Goal: Transaction & Acquisition: Purchase product/service

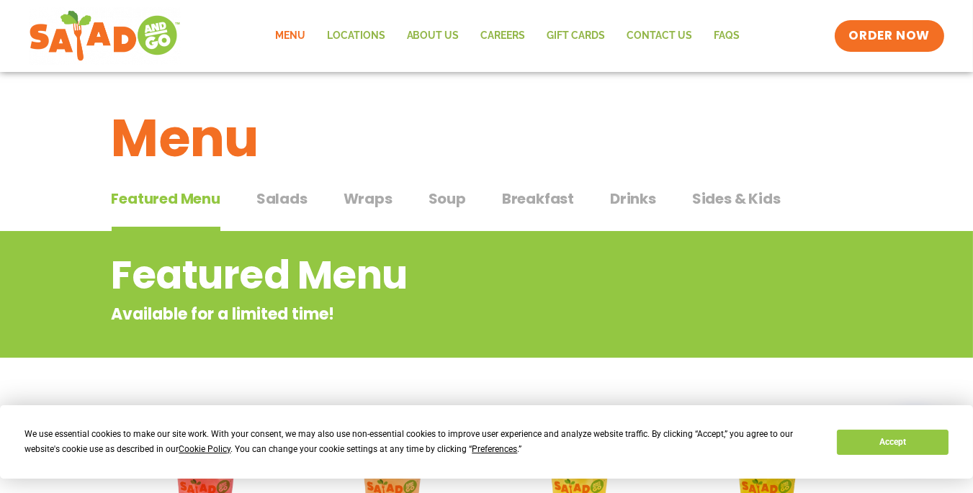
click at [286, 204] on span "Salads" at bounding box center [281, 199] width 51 height 22
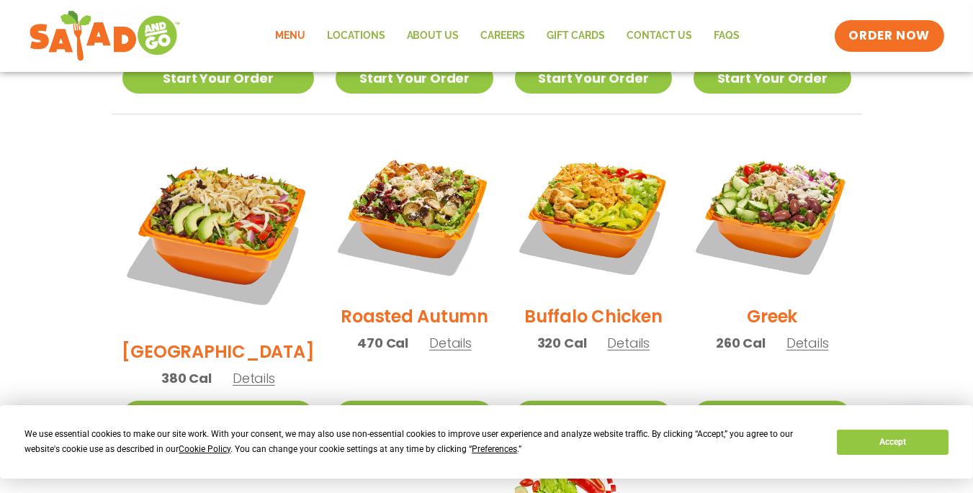
scroll to position [706, 0]
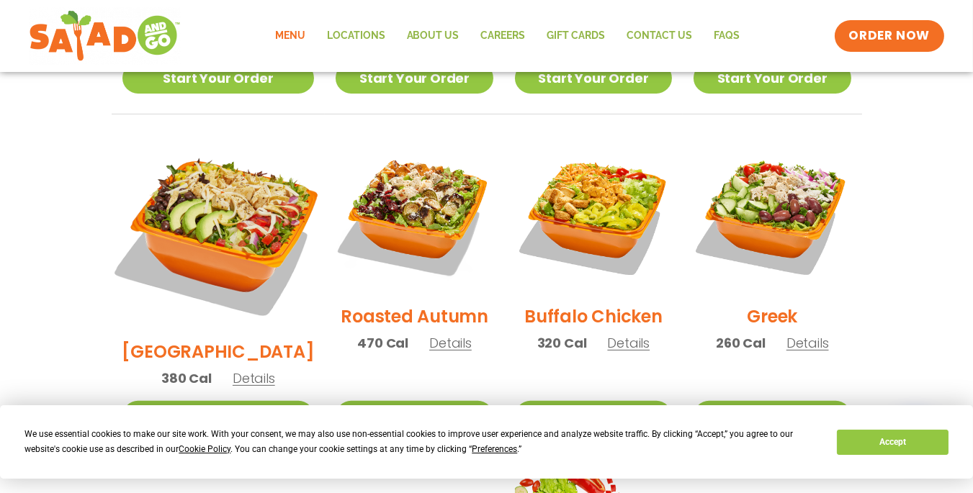
click at [210, 274] on img at bounding box center [217, 232] width 225 height 225
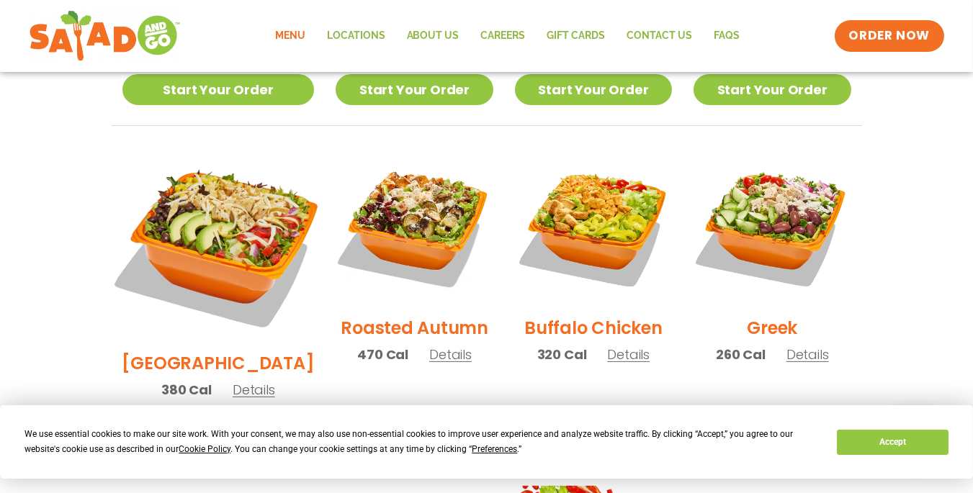
scroll to position [713, 0]
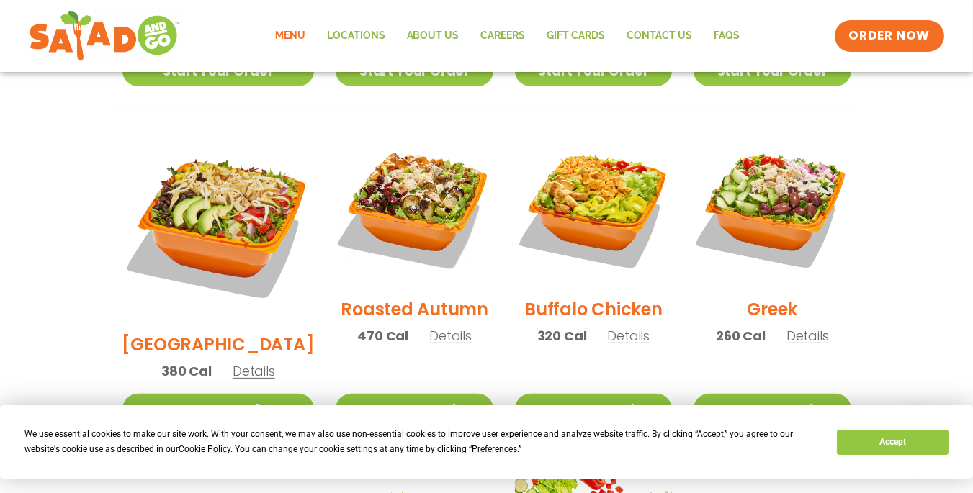
click at [395, 297] on h2 "Roasted Autumn" at bounding box center [415, 309] width 148 height 25
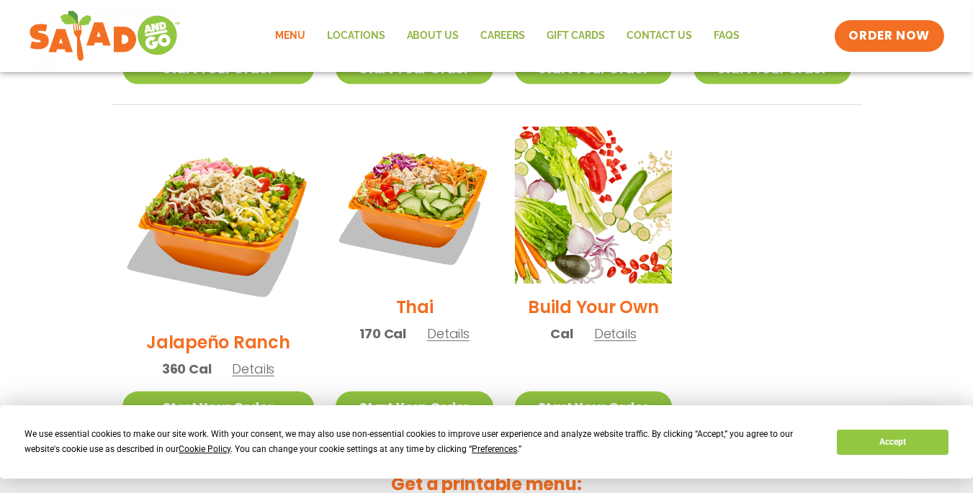
scroll to position [1055, 0]
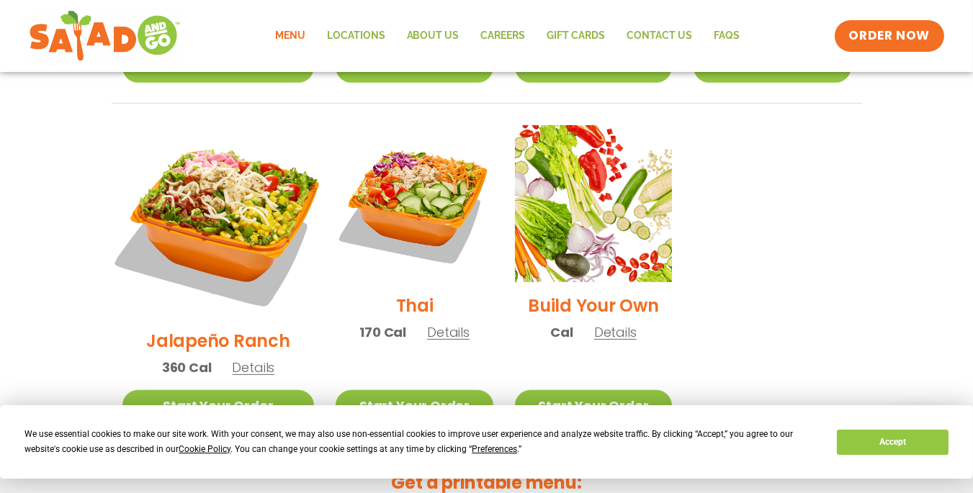
click at [218, 170] on img at bounding box center [217, 221] width 225 height 225
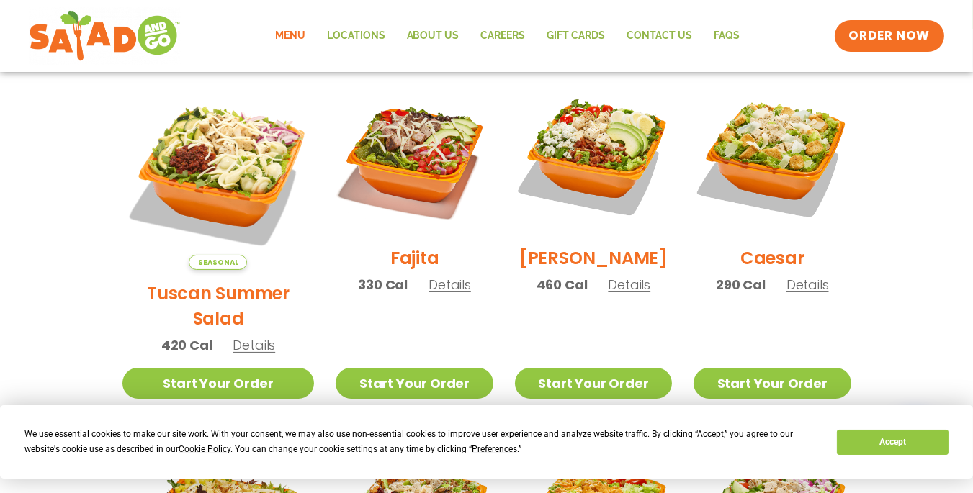
scroll to position [398, 0]
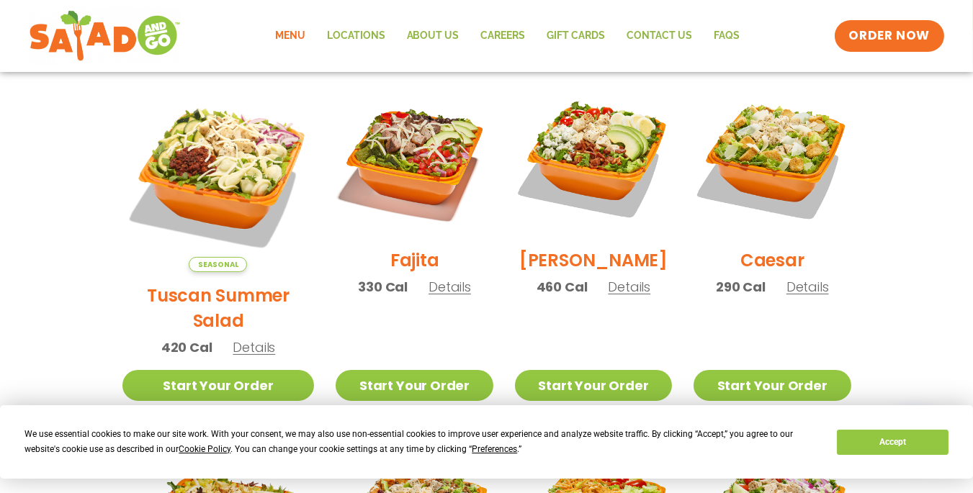
click at [202, 283] on h2 "Tuscan Summer Salad" at bounding box center [218, 308] width 192 height 50
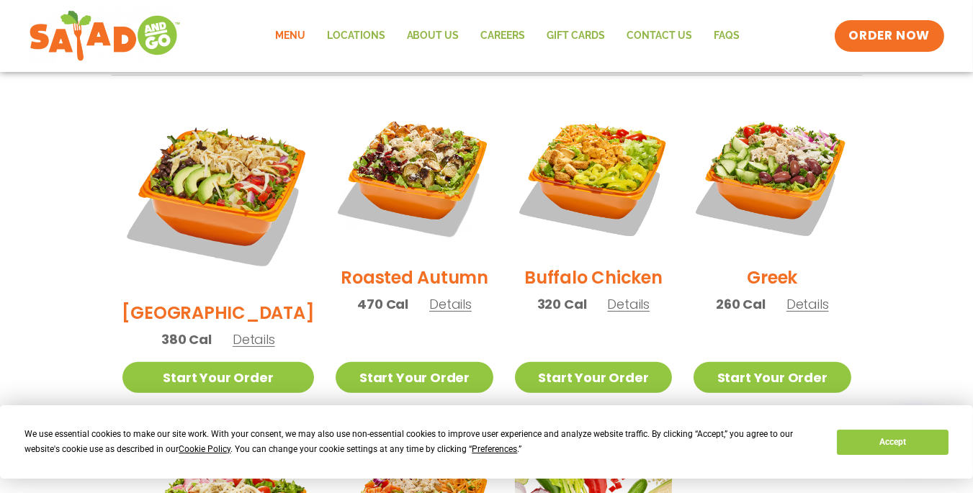
scroll to position [745, 0]
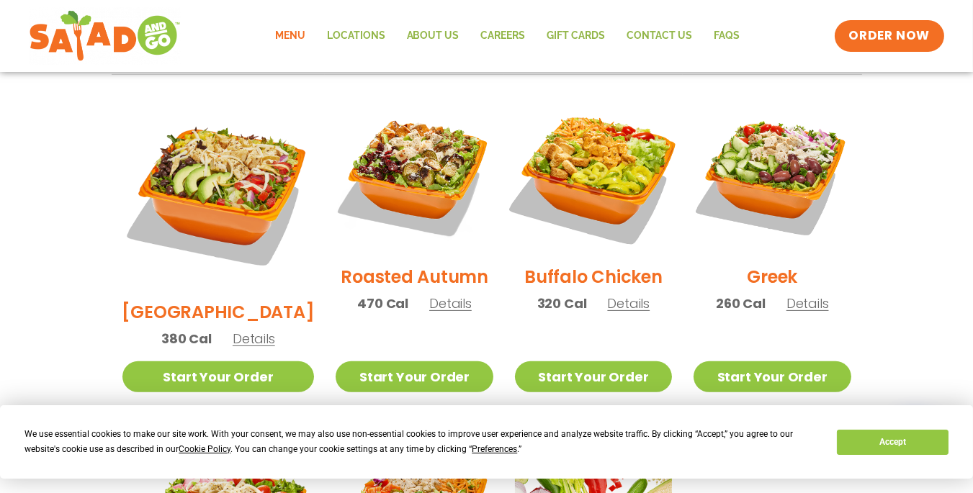
click at [595, 162] on img at bounding box center [593, 175] width 184 height 184
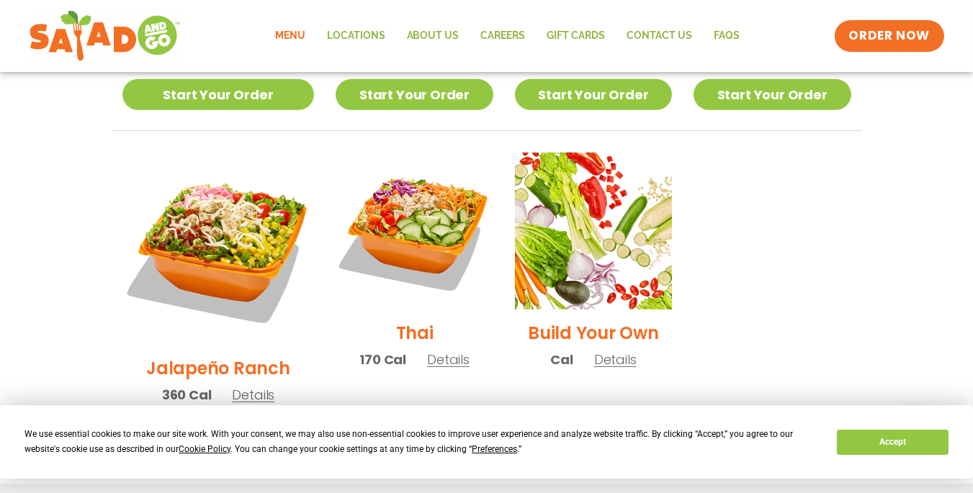
scroll to position [1029, 0]
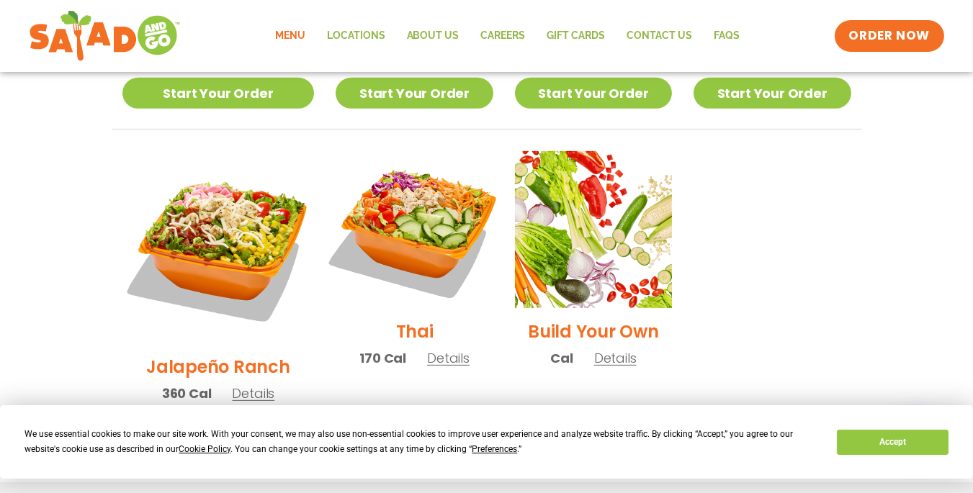
click at [413, 199] on img at bounding box center [414, 230] width 184 height 184
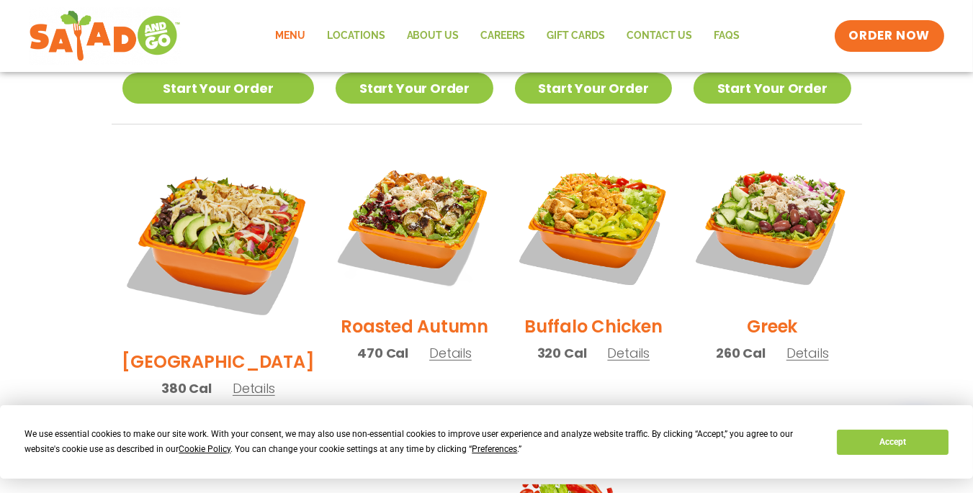
scroll to position [702, 0]
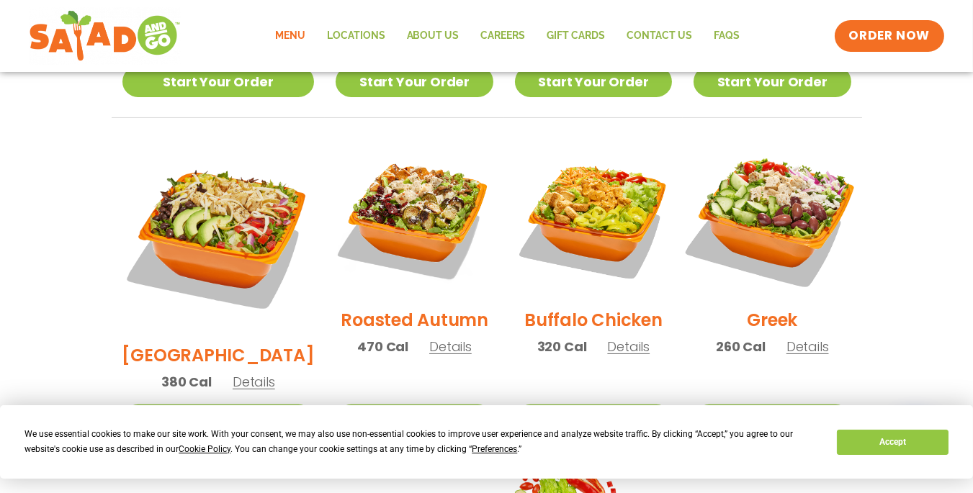
click at [782, 231] on img at bounding box center [772, 218] width 184 height 184
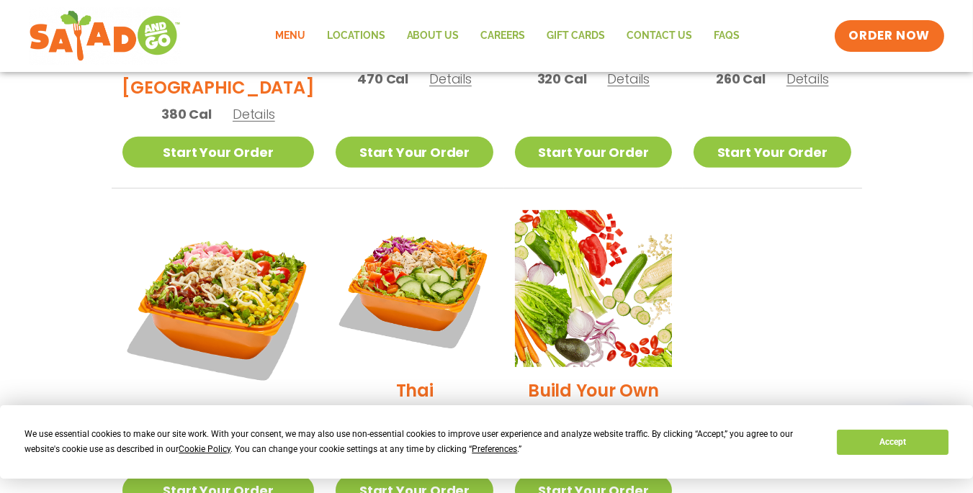
scroll to position [995, 0]
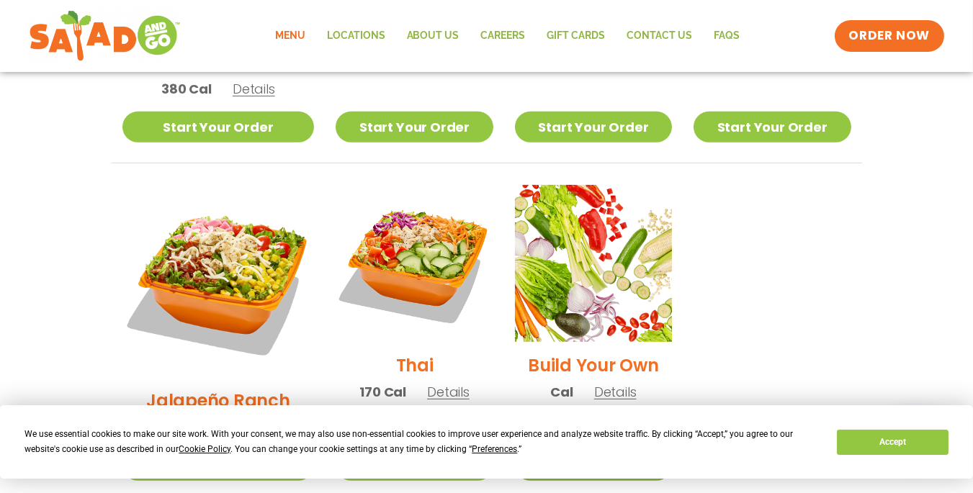
click at [593, 450] on link "Start Your Order" at bounding box center [593, 465] width 157 height 31
click at [593, 382] on p "Cal Details" at bounding box center [593, 391] width 86 height 19
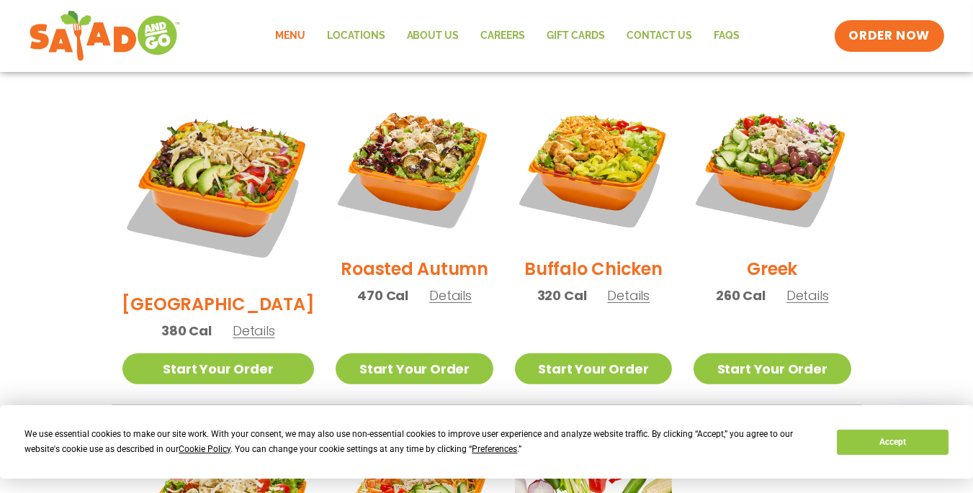
scroll to position [752, 0]
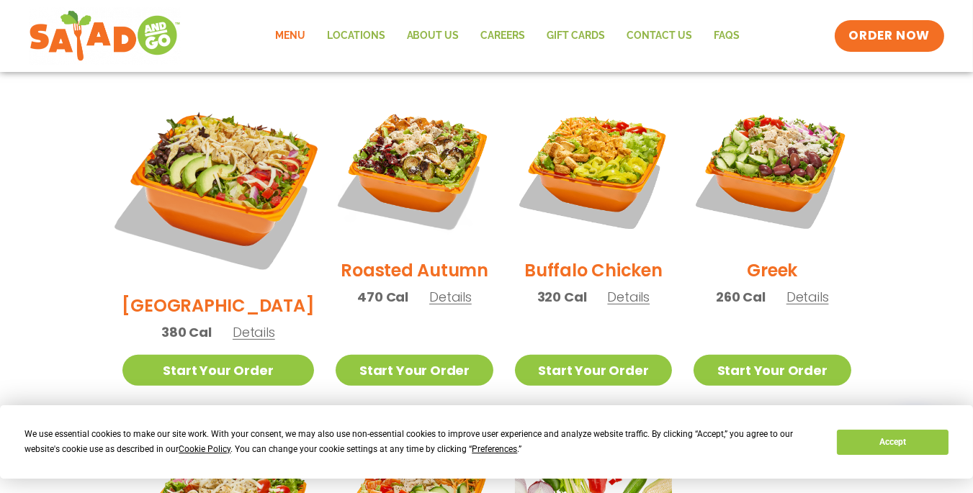
click at [216, 139] on img at bounding box center [217, 185] width 225 height 225
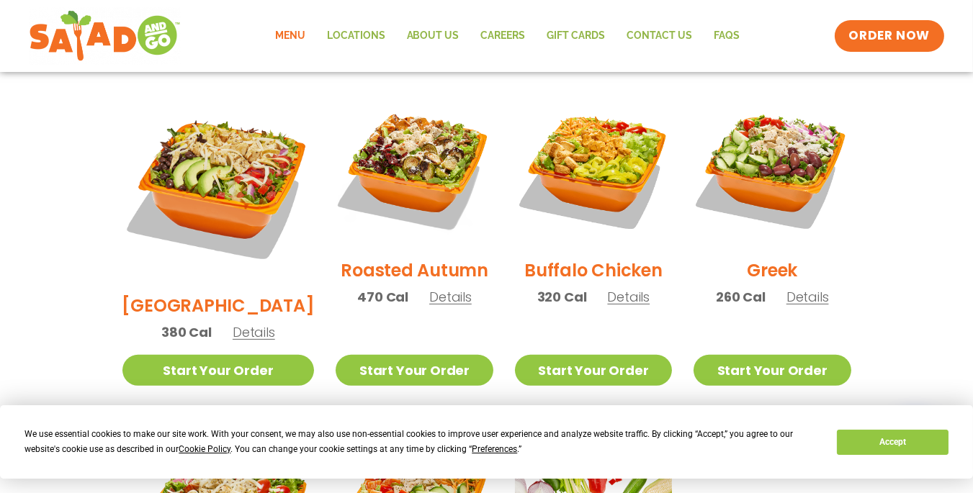
click at [571, 258] on h2 "Buffalo Chicken" at bounding box center [593, 270] width 138 height 25
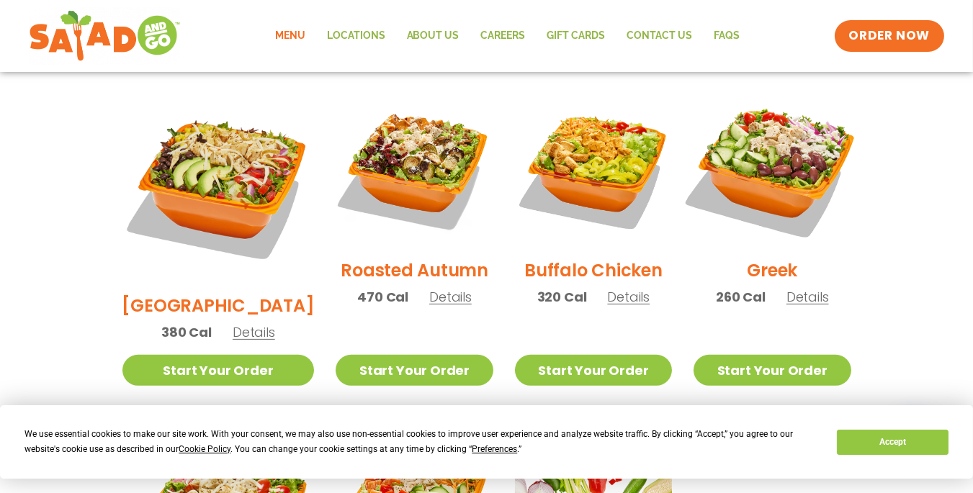
click at [780, 172] on img at bounding box center [772, 168] width 184 height 184
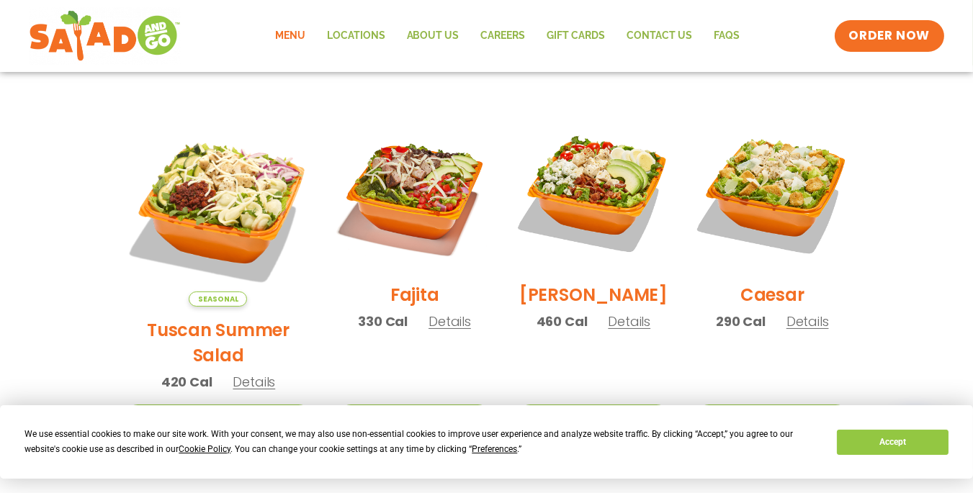
scroll to position [341, 0]
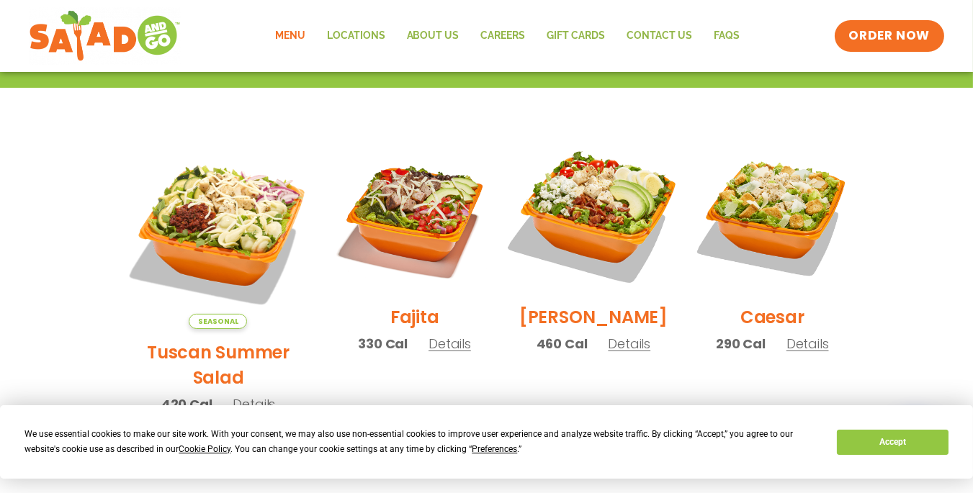
click at [604, 228] on img at bounding box center [593, 215] width 184 height 184
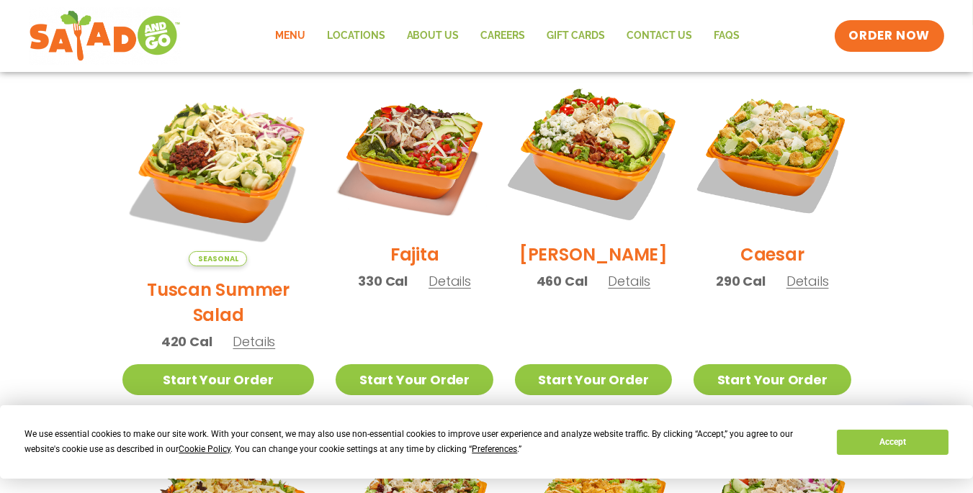
scroll to position [403, 0]
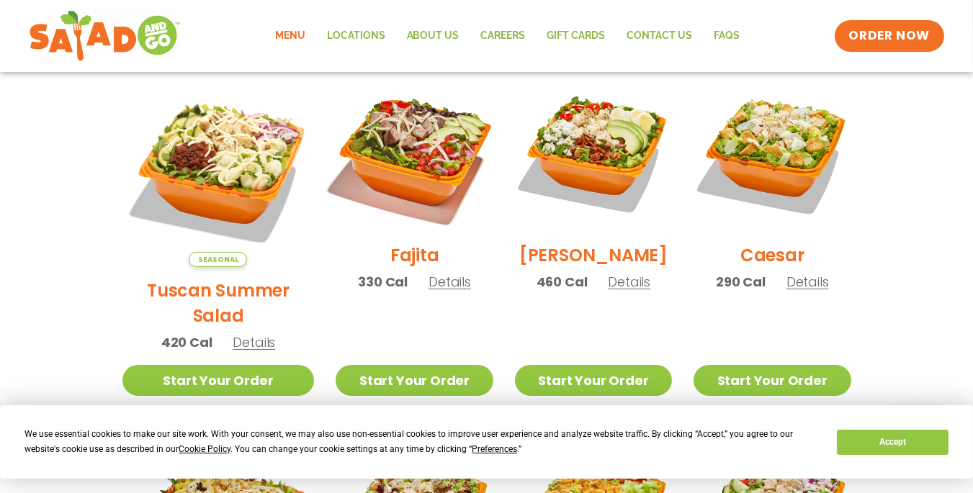
click at [415, 180] on img at bounding box center [414, 153] width 184 height 184
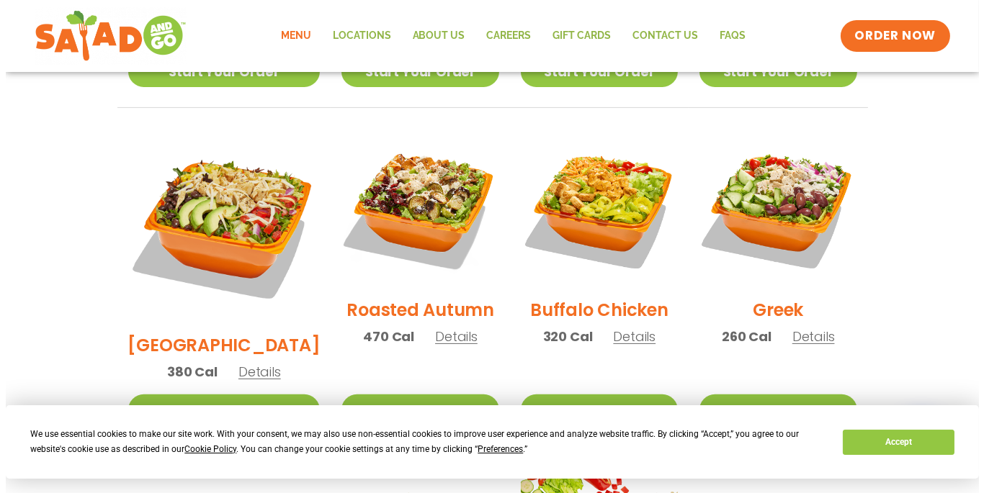
scroll to position [713, 0]
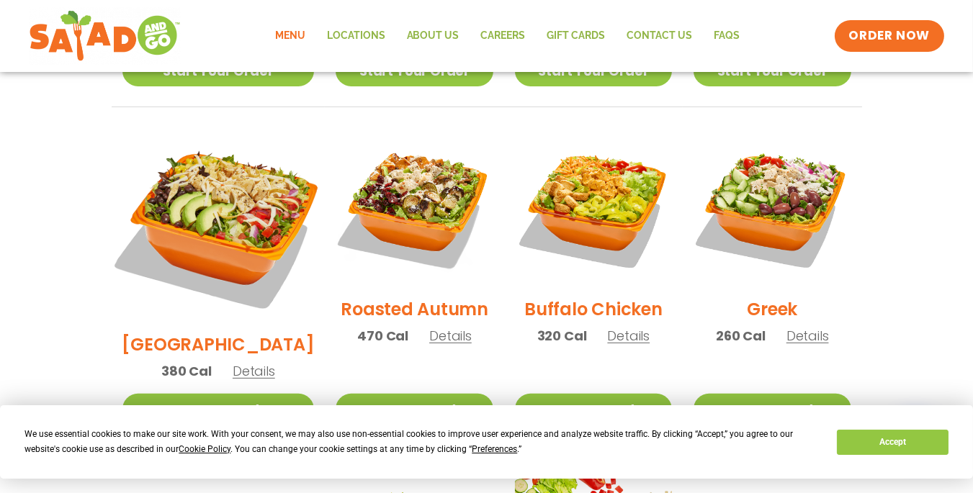
click at [204, 177] on img at bounding box center [217, 224] width 225 height 225
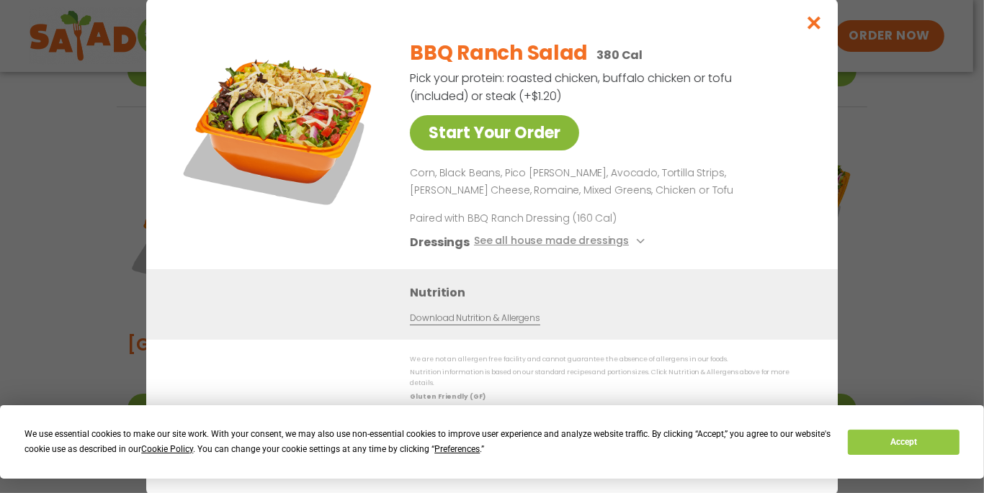
click at [492, 139] on link "Start Your Order" at bounding box center [494, 132] width 169 height 35
